Goal: Find specific page/section: Find specific page/section

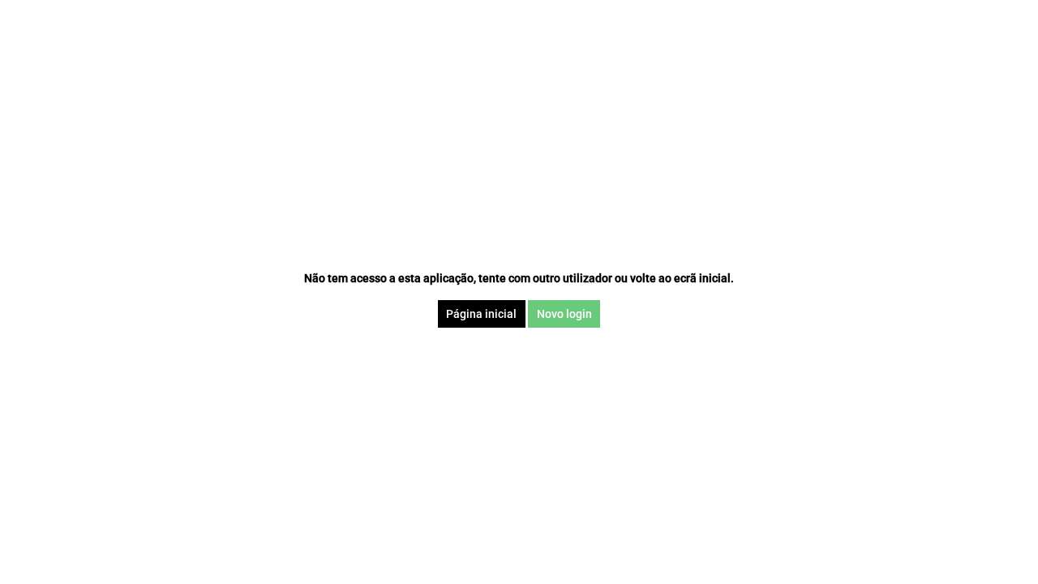
click at [534, 307] on button "Novo login" at bounding box center [564, 314] width 72 height 28
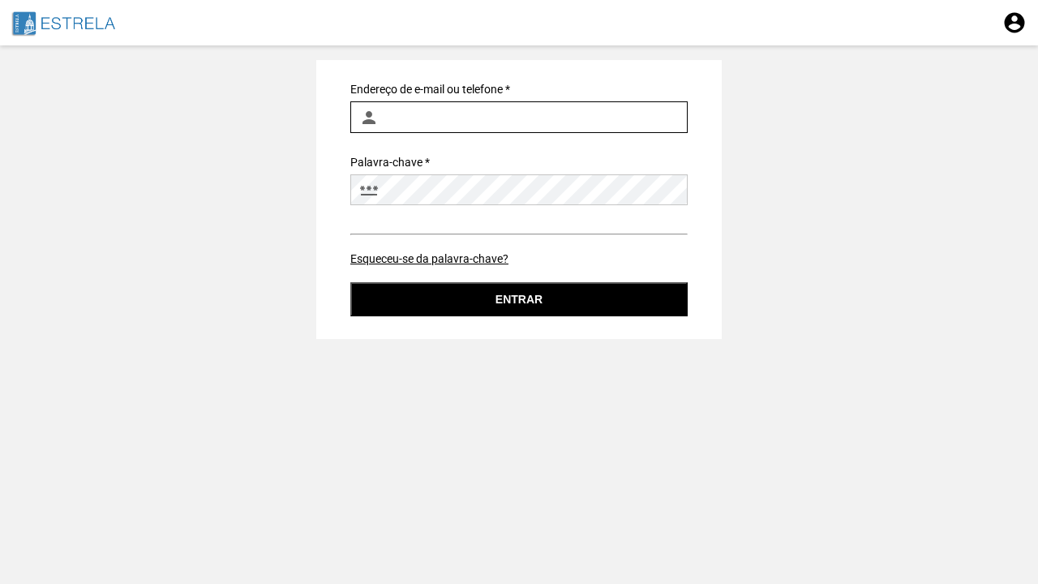
click at [534, 106] on input "Endereço de e-mail ou telefone *" at bounding box center [518, 117] width 337 height 32
type input "[EMAIL_ADDRESS][PERSON_NAME][DOMAIN_NAME]"
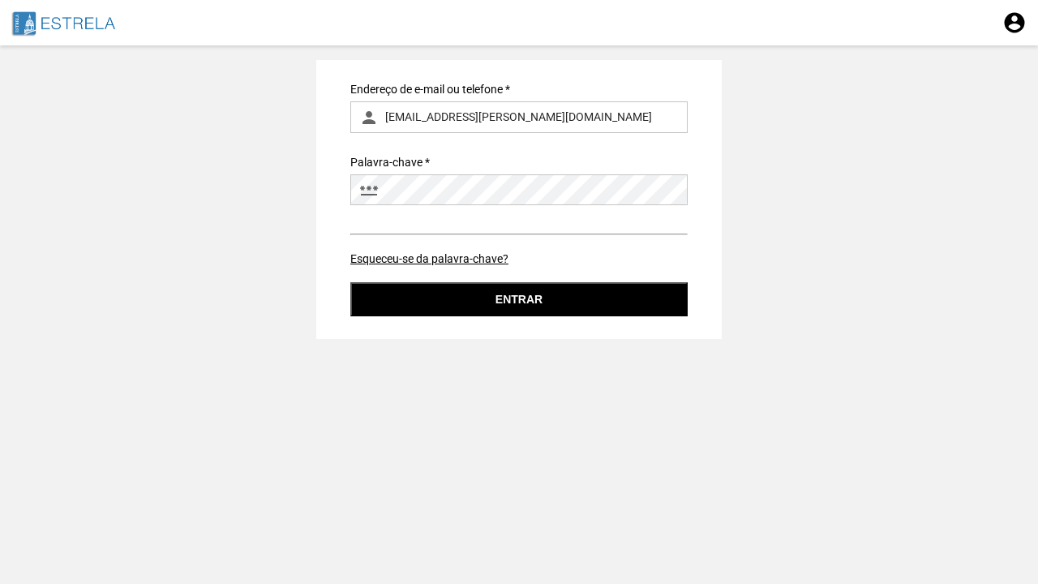
click at [534, 296] on button "Entrar" at bounding box center [518, 299] width 337 height 34
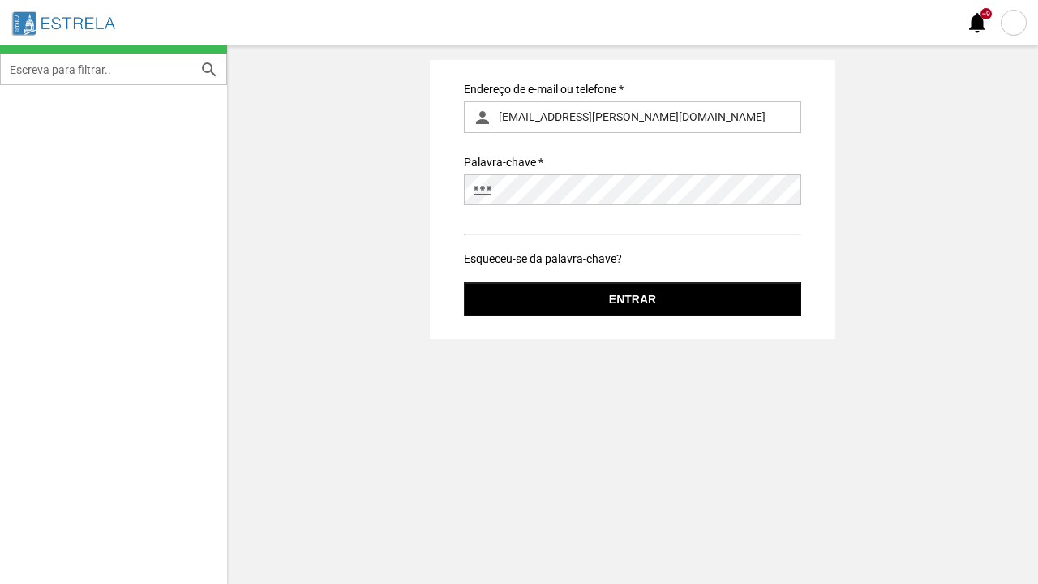
click at [487, 188] on icon "password" at bounding box center [482, 189] width 19 height 19
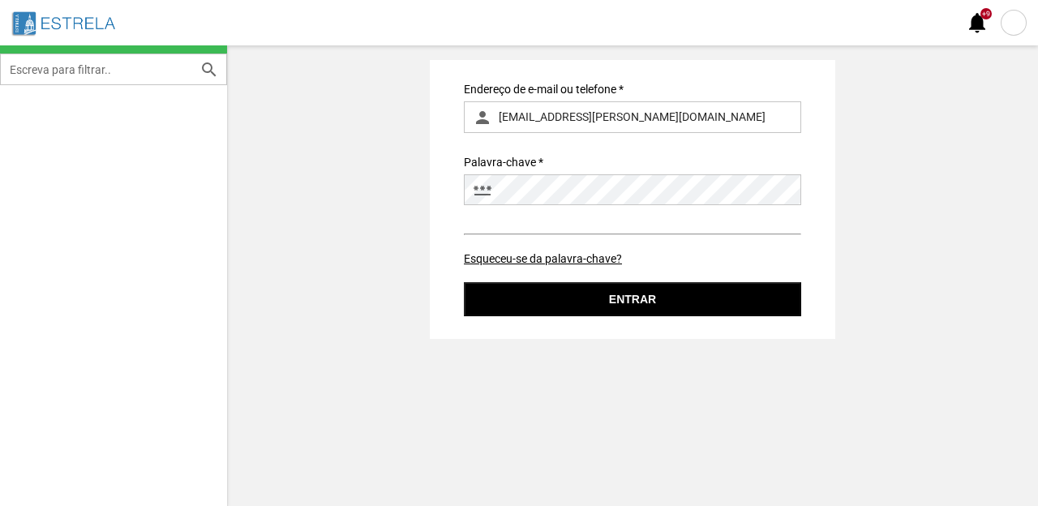
click at [1006, 23] on div at bounding box center [1014, 23] width 26 height 26
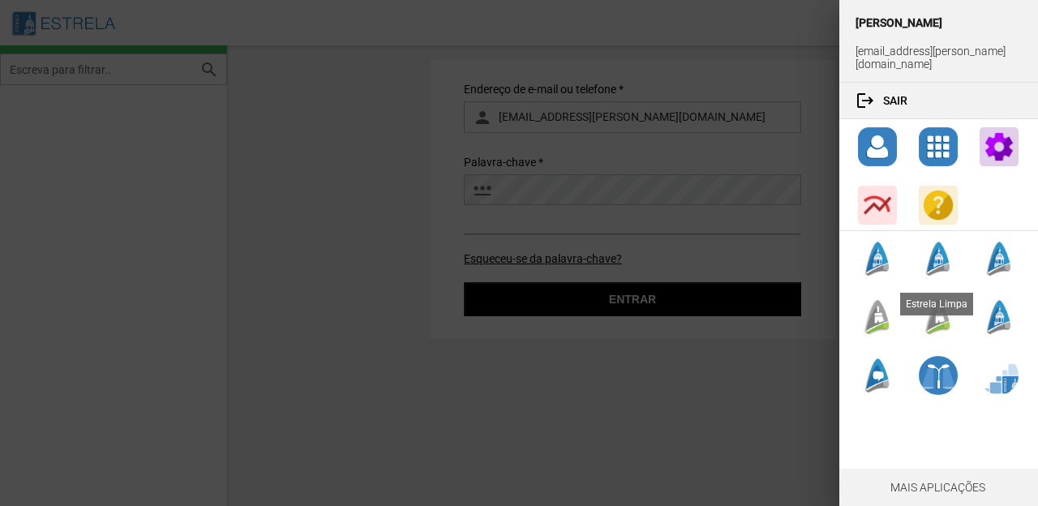
click at [879, 308] on div at bounding box center [877, 317] width 39 height 39
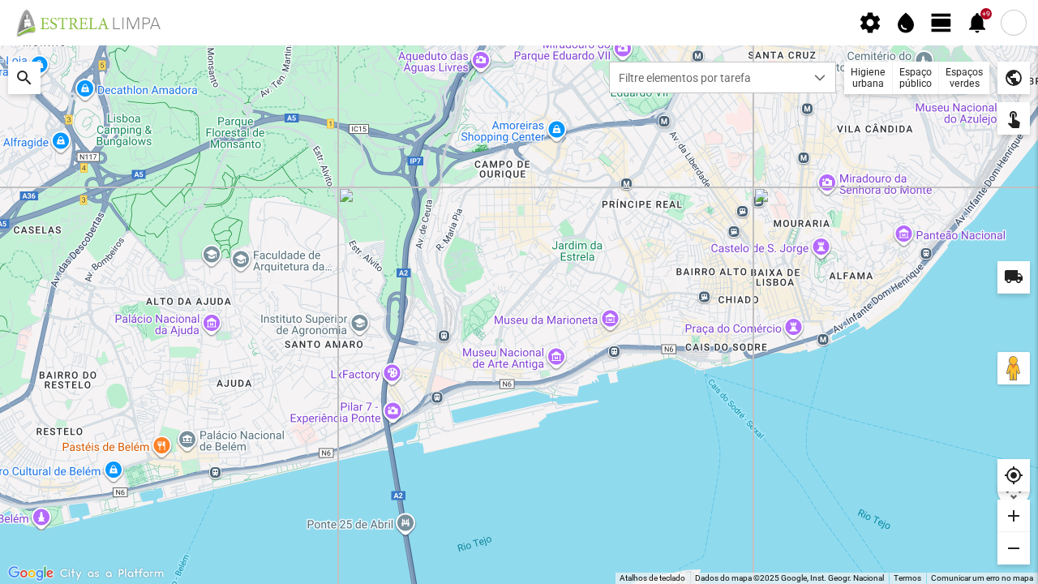
click at [1023, 24] on div at bounding box center [1014, 23] width 26 height 26
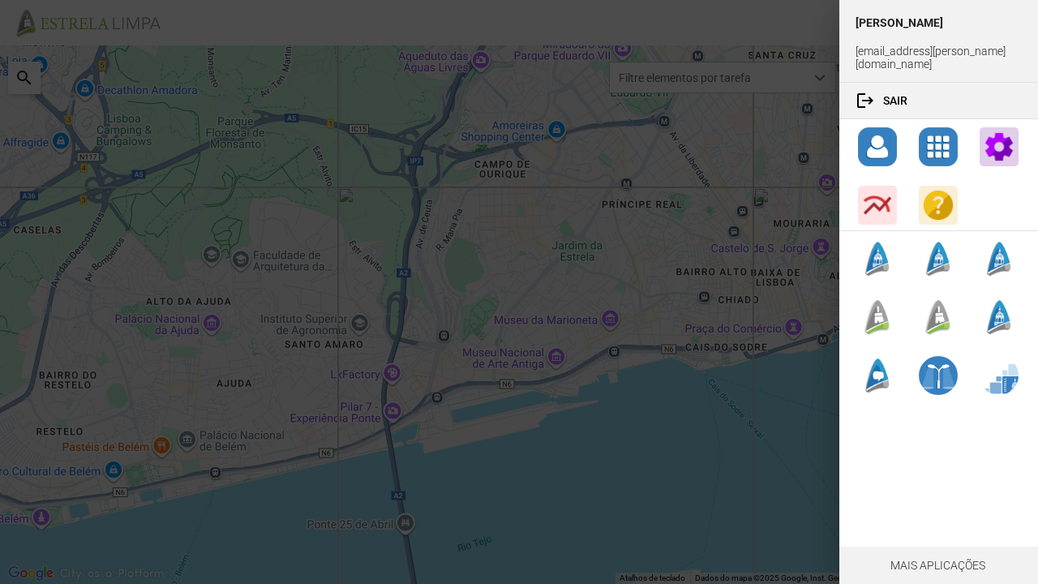
click at [770, 24] on div at bounding box center [519, 292] width 1038 height 584
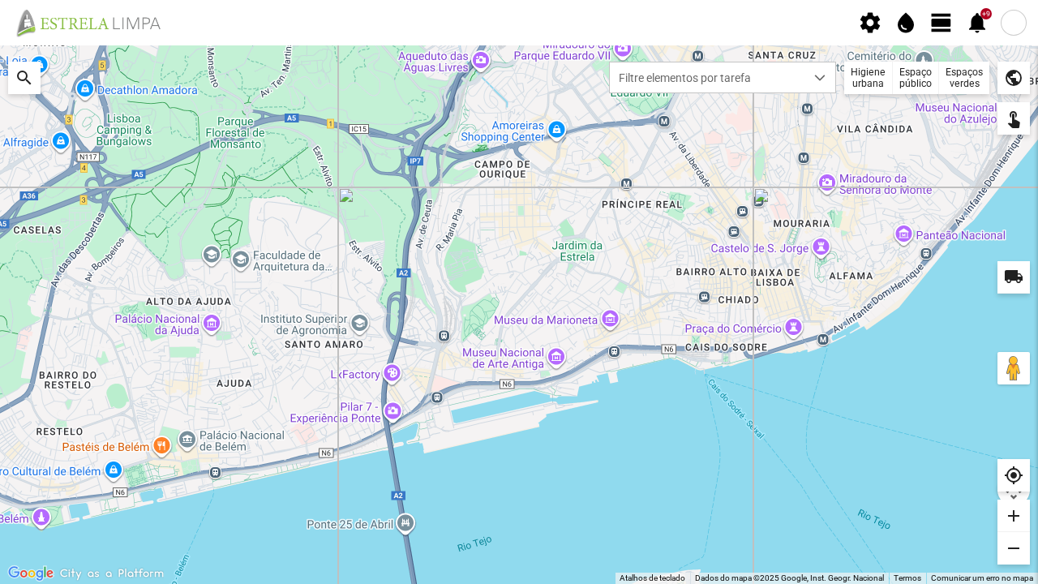
click at [860, 71] on div "Higiene urbana" at bounding box center [868, 78] width 49 height 32
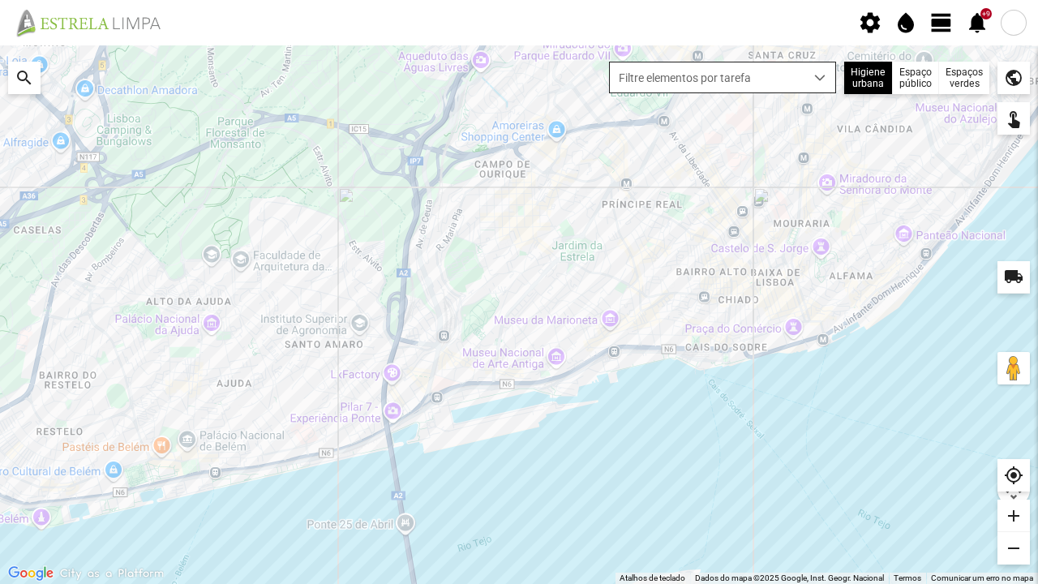
click at [782, 71] on span "Filtre elementos por tarefa" at bounding box center [707, 77] width 195 height 30
click at [782, 81] on span "Filtre elementos por tarefa" at bounding box center [707, 77] width 195 height 30
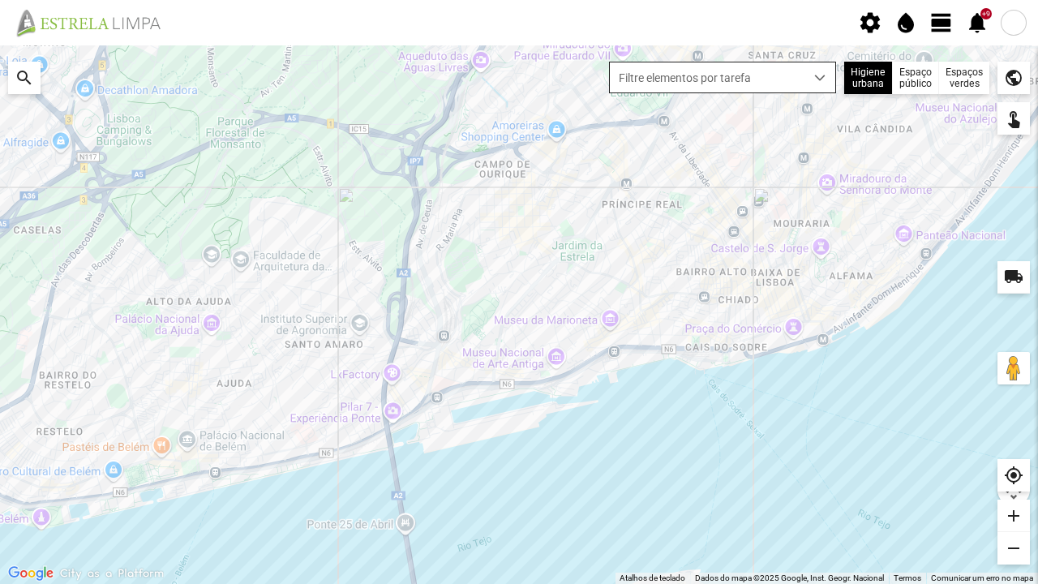
click at [782, 81] on span "Filtre elementos por tarefa" at bounding box center [707, 77] width 195 height 30
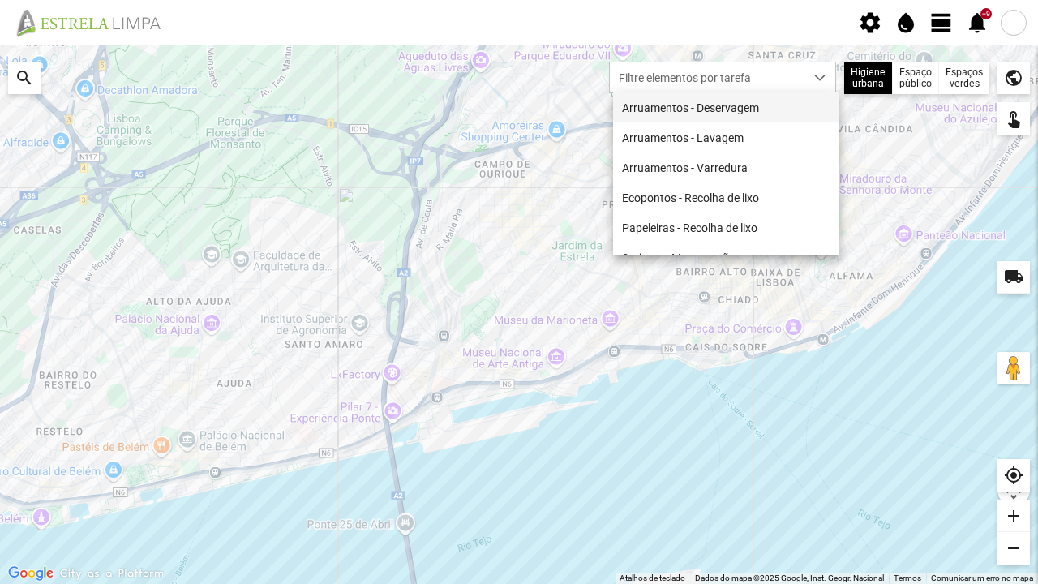
click at [782, 118] on li "Arruamentos - Deservagem" at bounding box center [726, 107] width 226 height 30
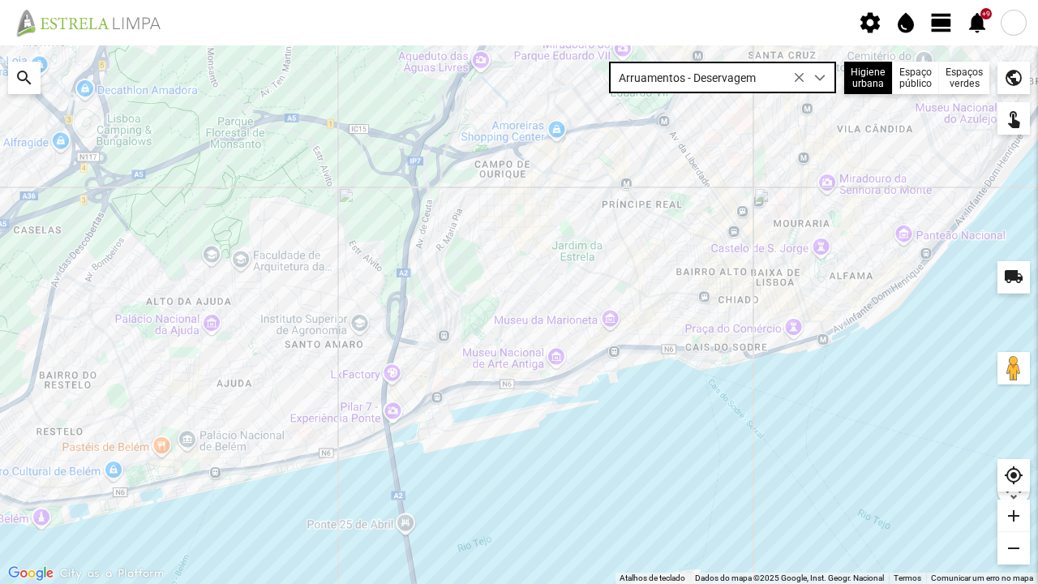
click at [782, 75] on span "Arruamentos - Deservagem" at bounding box center [707, 77] width 195 height 30
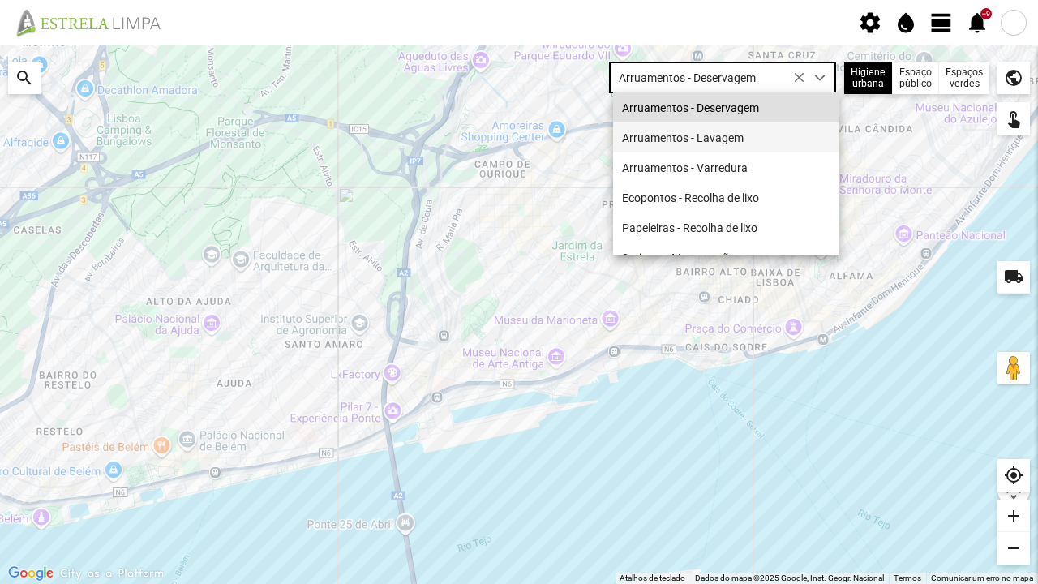
click at [782, 130] on li "Arruamentos - Lavagem" at bounding box center [726, 137] width 226 height 30
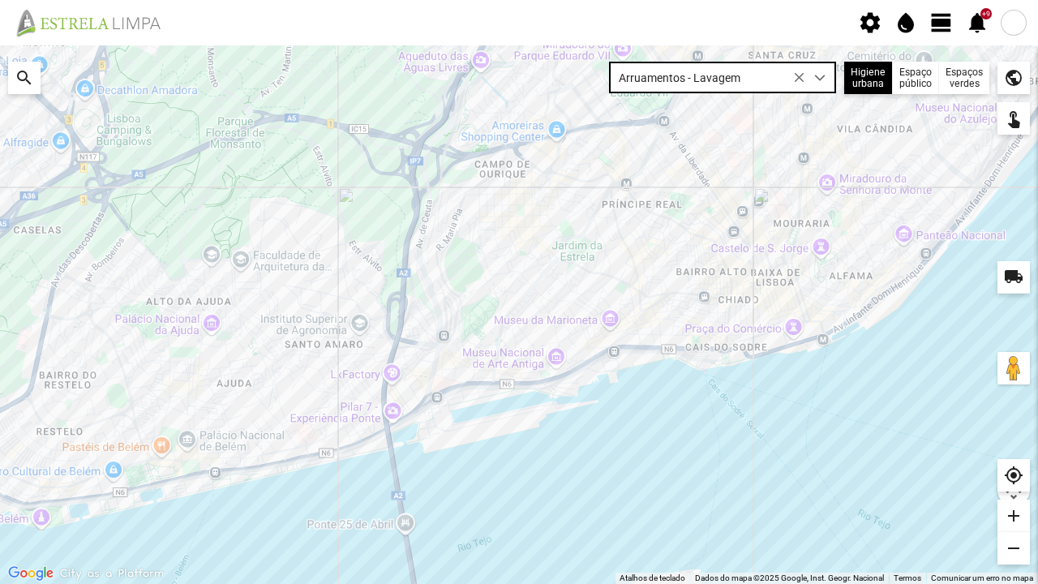
click at [782, 86] on span "Arruamentos - Lavagem" at bounding box center [707, 77] width 195 height 30
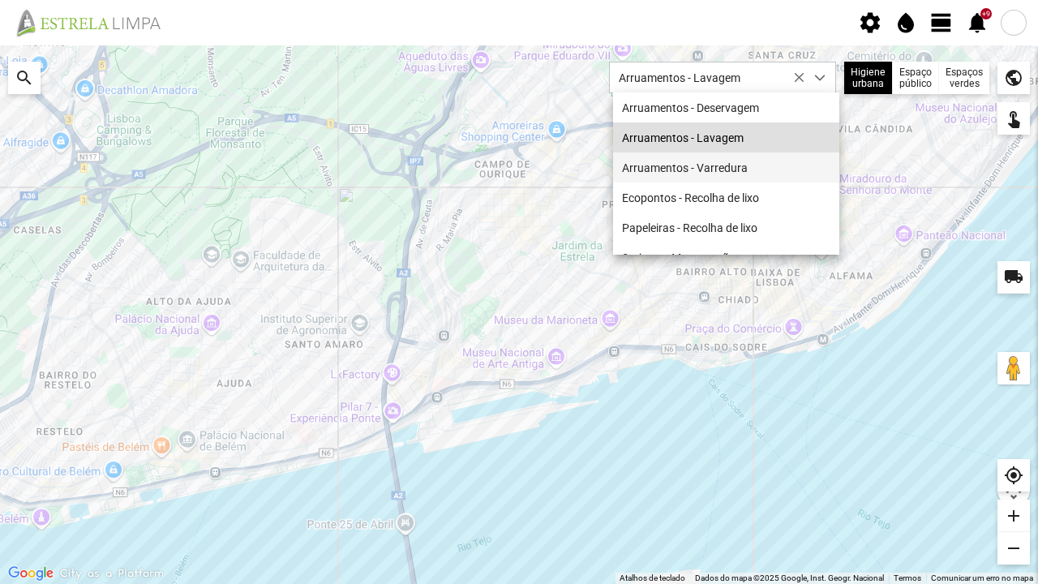
click at [782, 162] on li "Arruamentos - Varredura" at bounding box center [726, 167] width 226 height 30
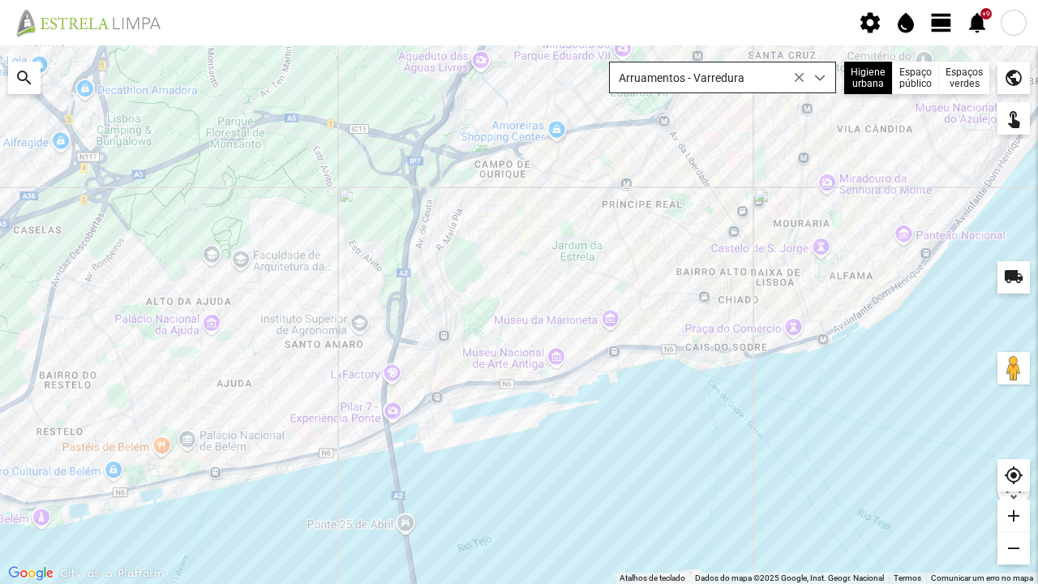
click at [782, 80] on span "Arruamentos - Varredura" at bounding box center [707, 77] width 195 height 30
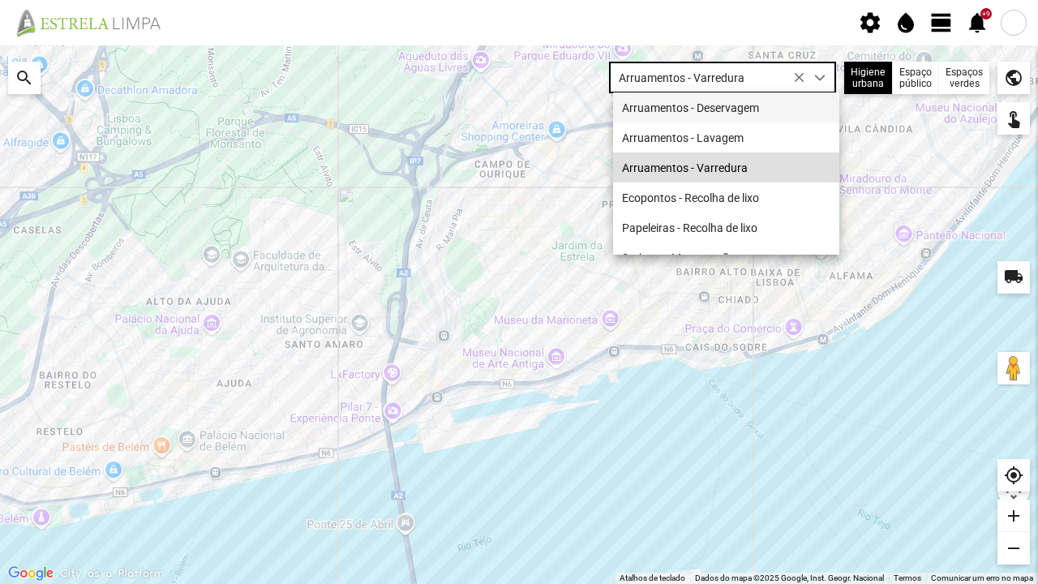
click at [787, 103] on li "Arruamentos - Deservagem" at bounding box center [726, 107] width 226 height 30
